Goal: Transaction & Acquisition: Download file/media

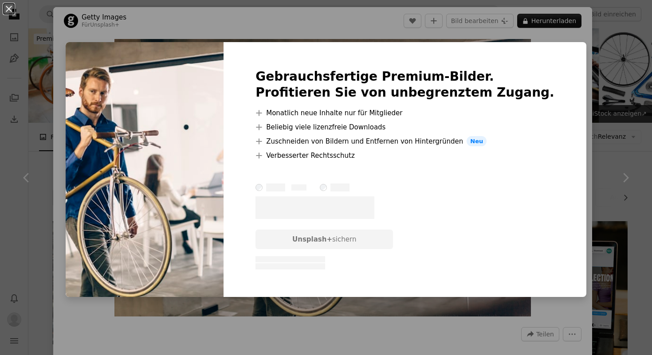
scroll to position [1125, 0]
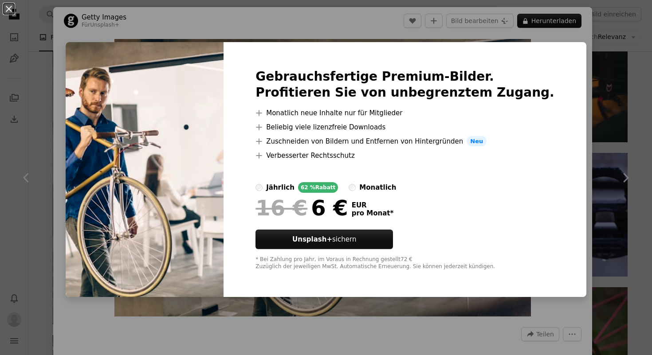
click at [223, 181] on img at bounding box center [145, 169] width 158 height 255
click at [408, 302] on div "An X shape Gebrauchsfertige Premium-Bilder. Profitieren Sie von unbegrenztem Zu…" at bounding box center [326, 177] width 652 height 355
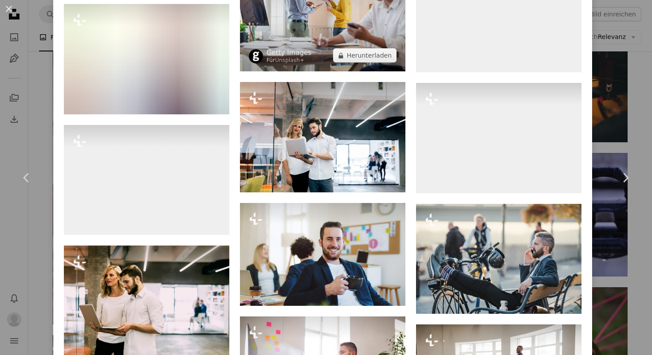
scroll to position [3141, 0]
